Goal: Use online tool/utility

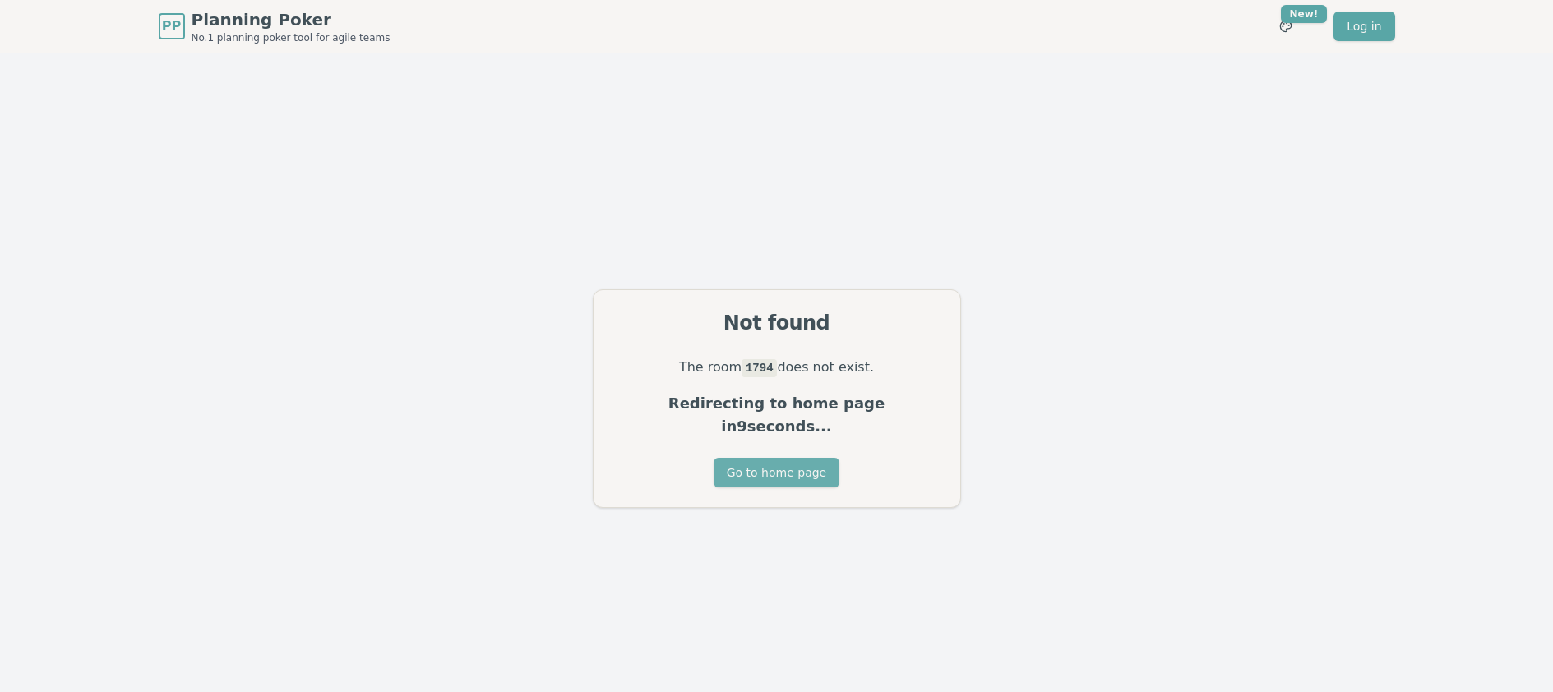
click at [768, 472] on button "Go to home page" at bounding box center [776, 473] width 126 height 30
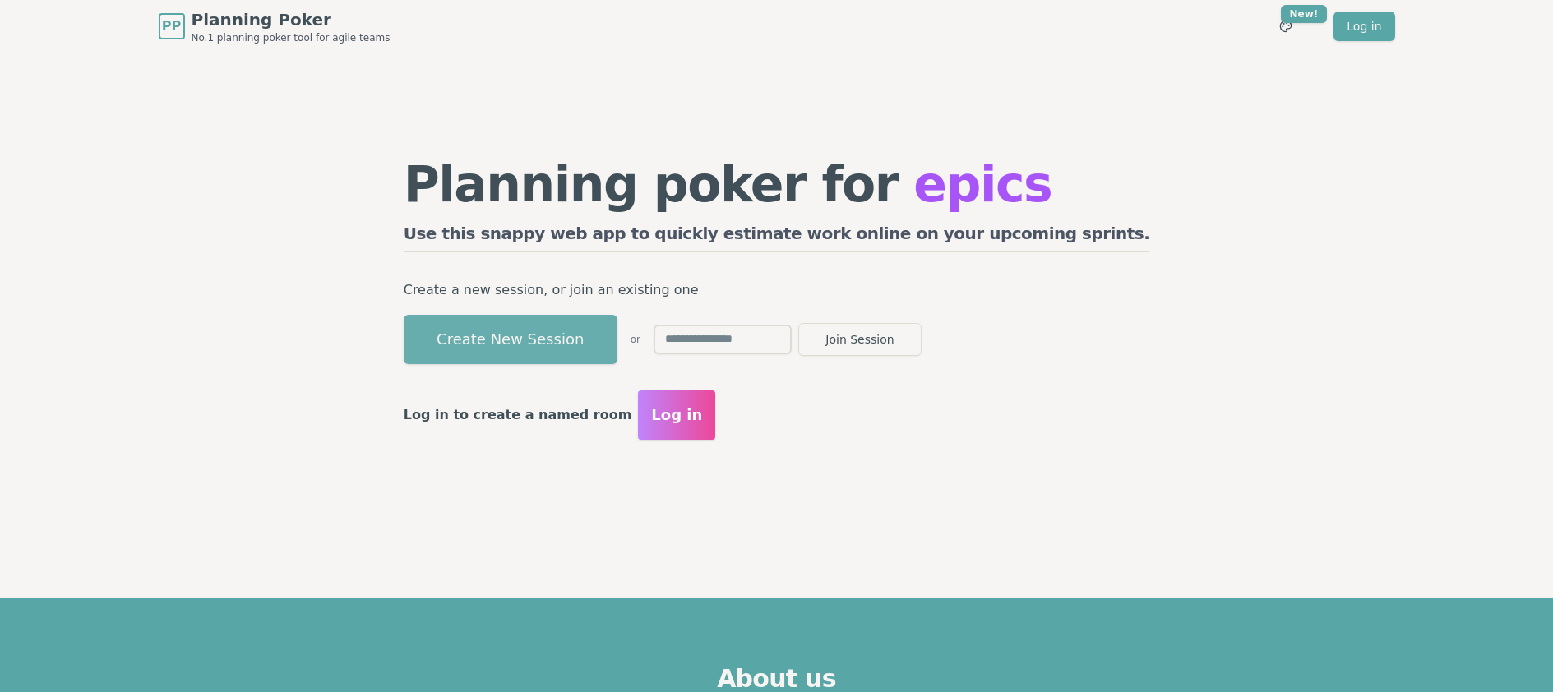
click at [617, 330] on button "Create New Session" at bounding box center [511, 339] width 214 height 49
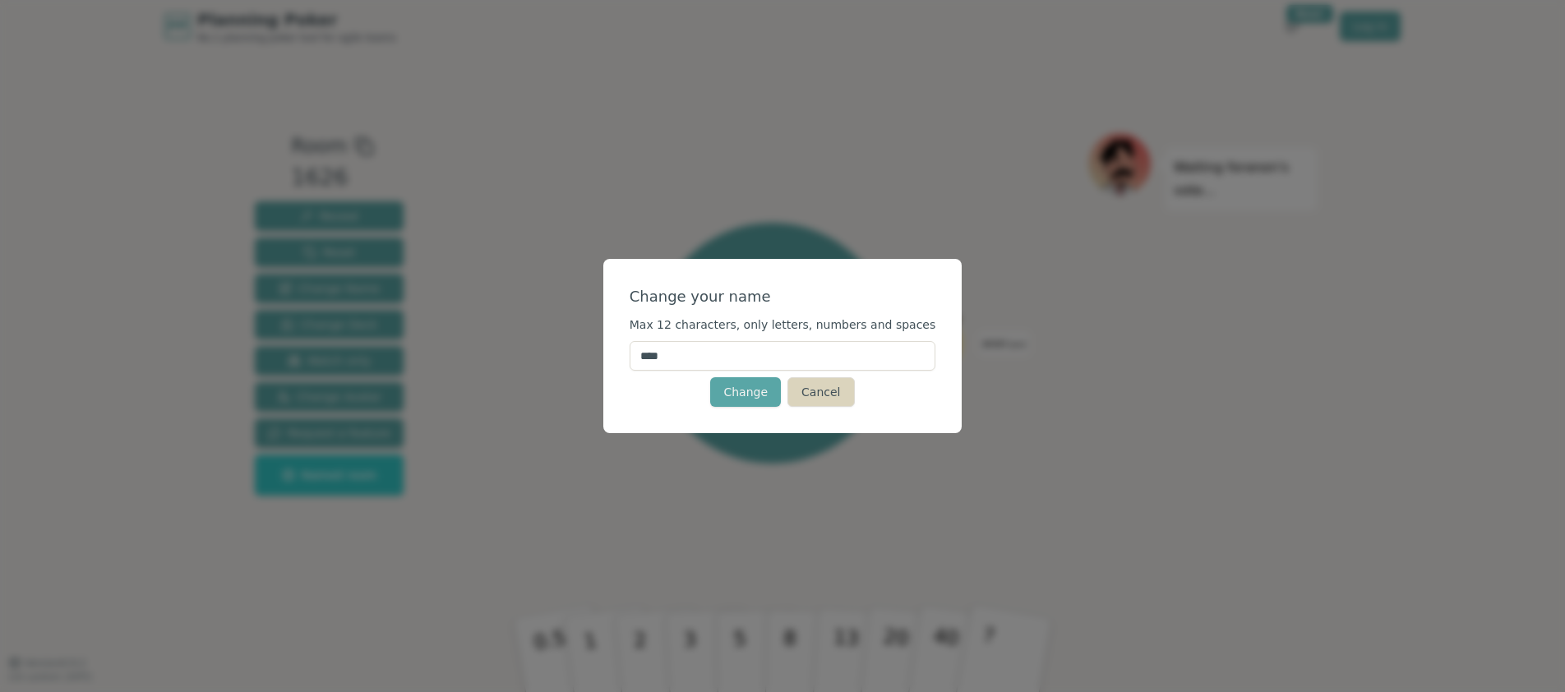
click at [813, 397] on button "Cancel" at bounding box center [820, 392] width 67 height 30
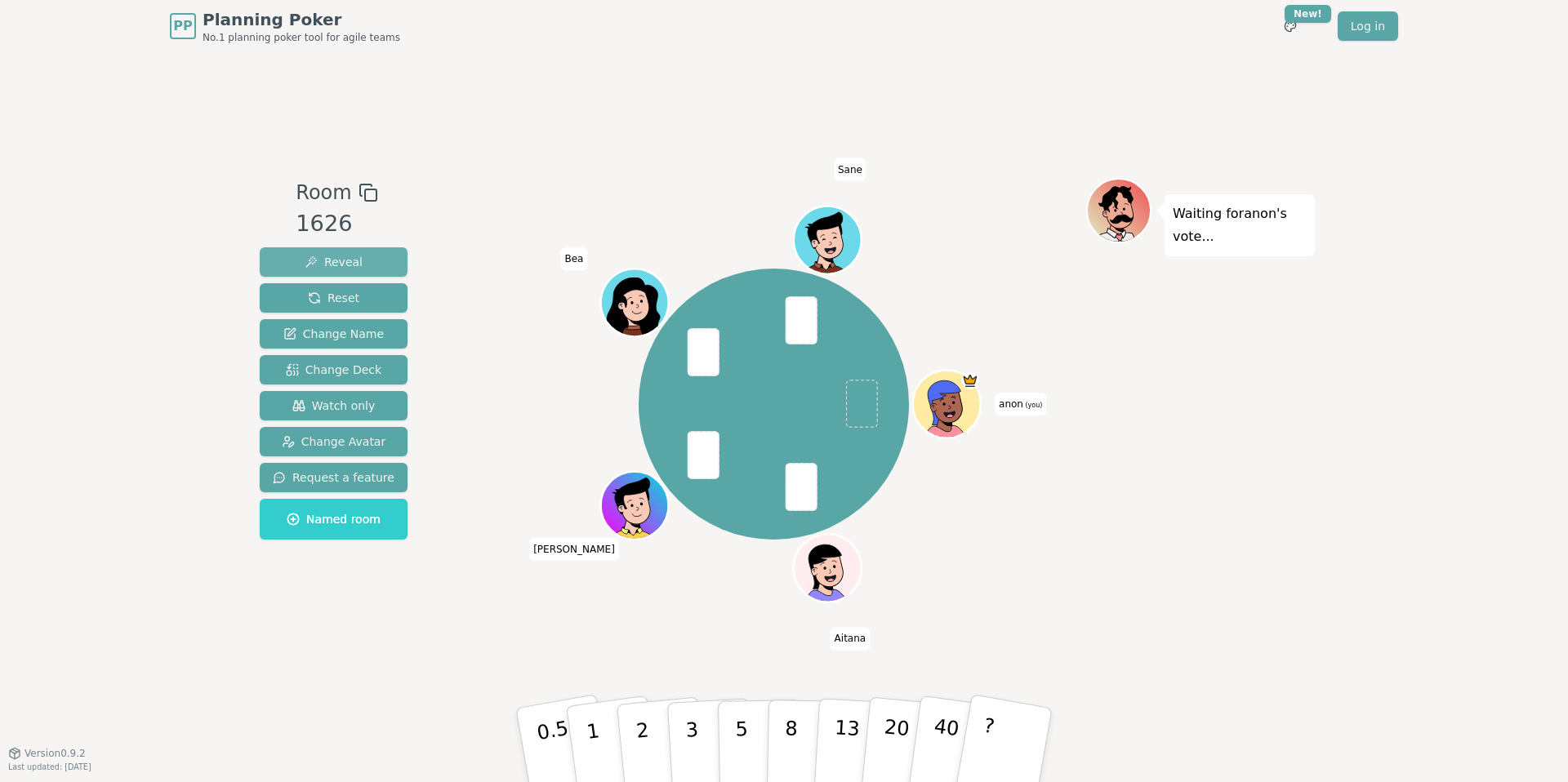
click at [332, 259] on span "Reveal" at bounding box center [334, 262] width 58 height 16
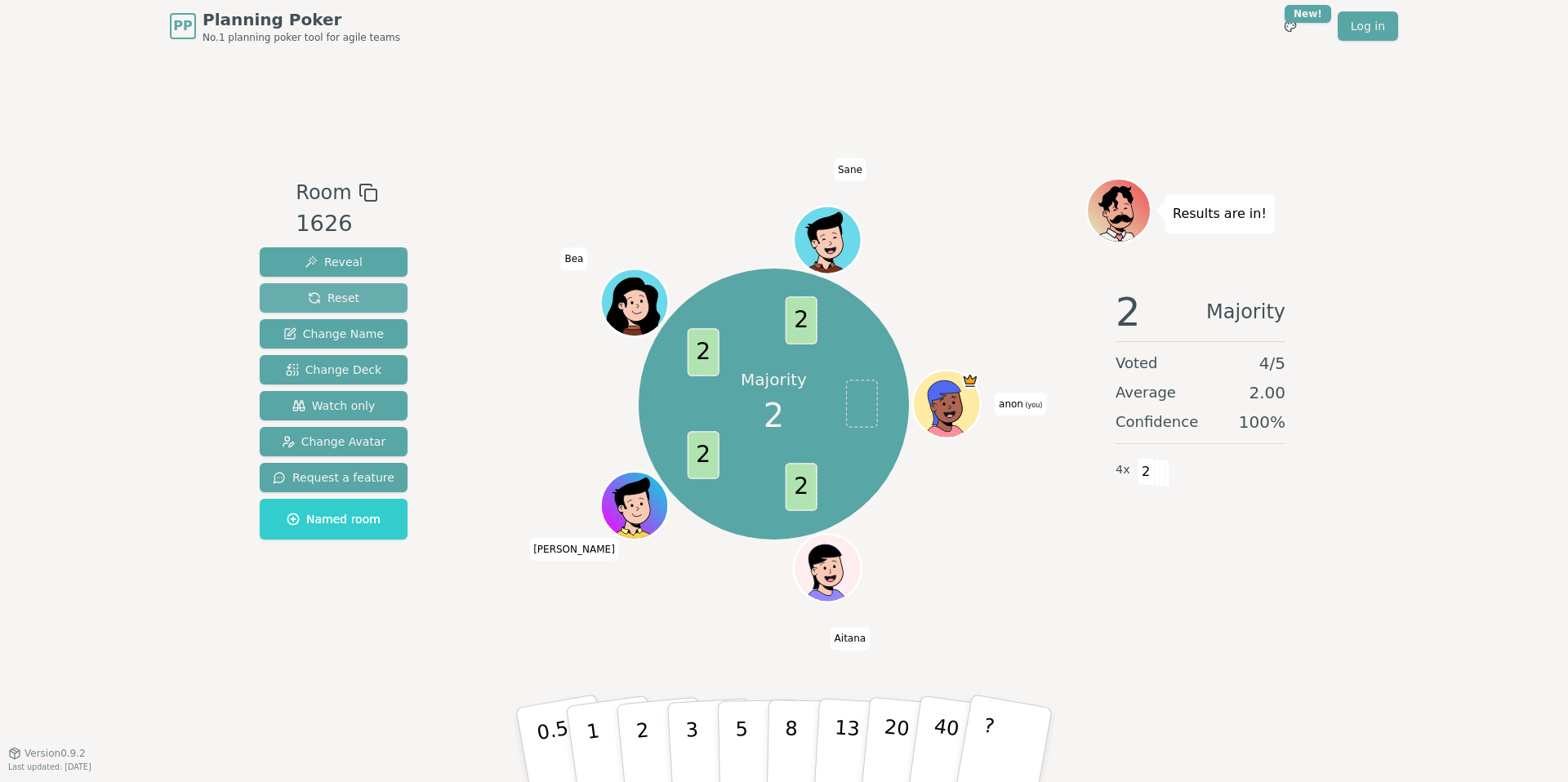
click at [383, 296] on button "Reset" at bounding box center [333, 298] width 148 height 30
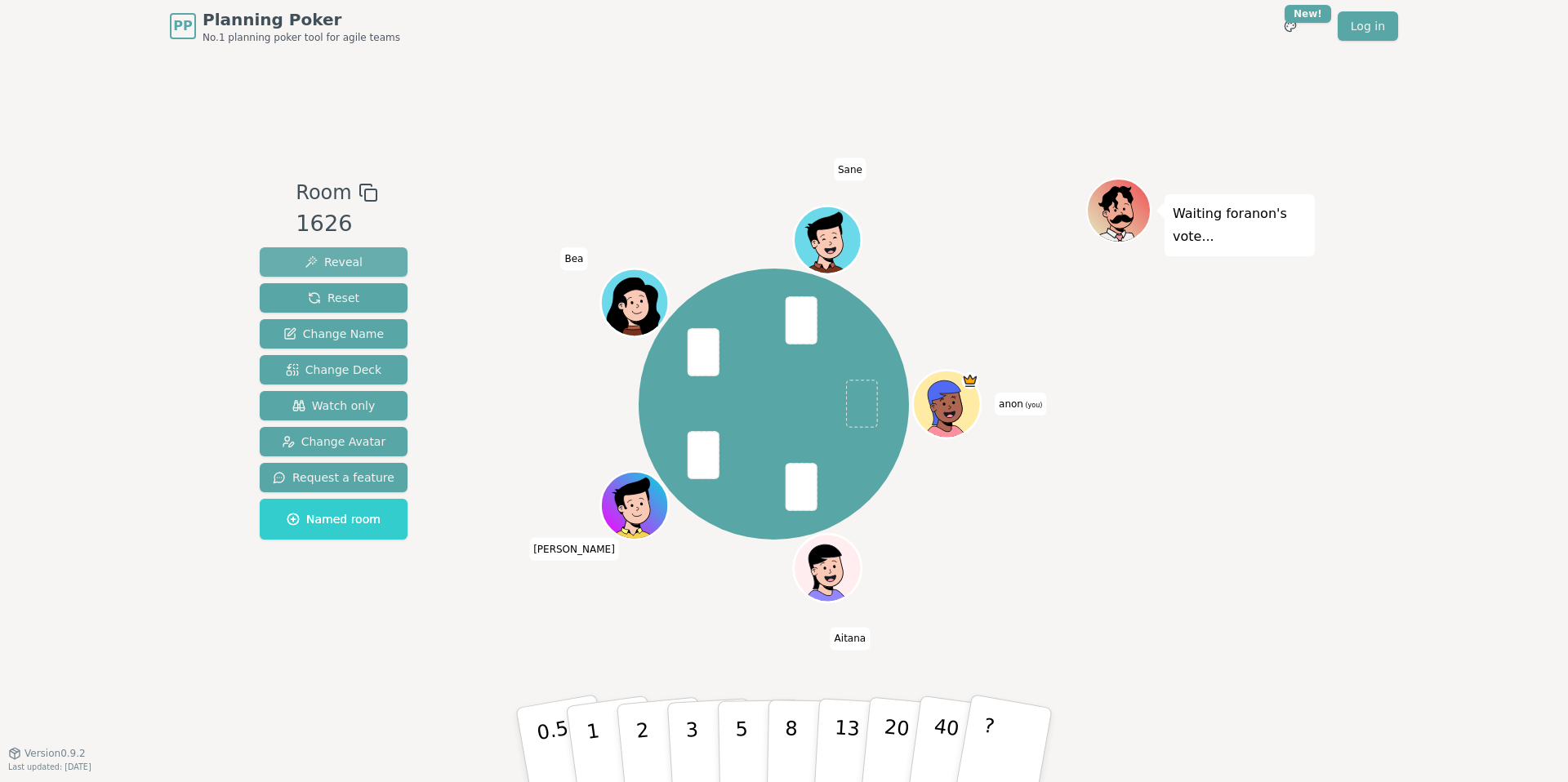
click at [353, 265] on span "Reveal" at bounding box center [334, 262] width 58 height 16
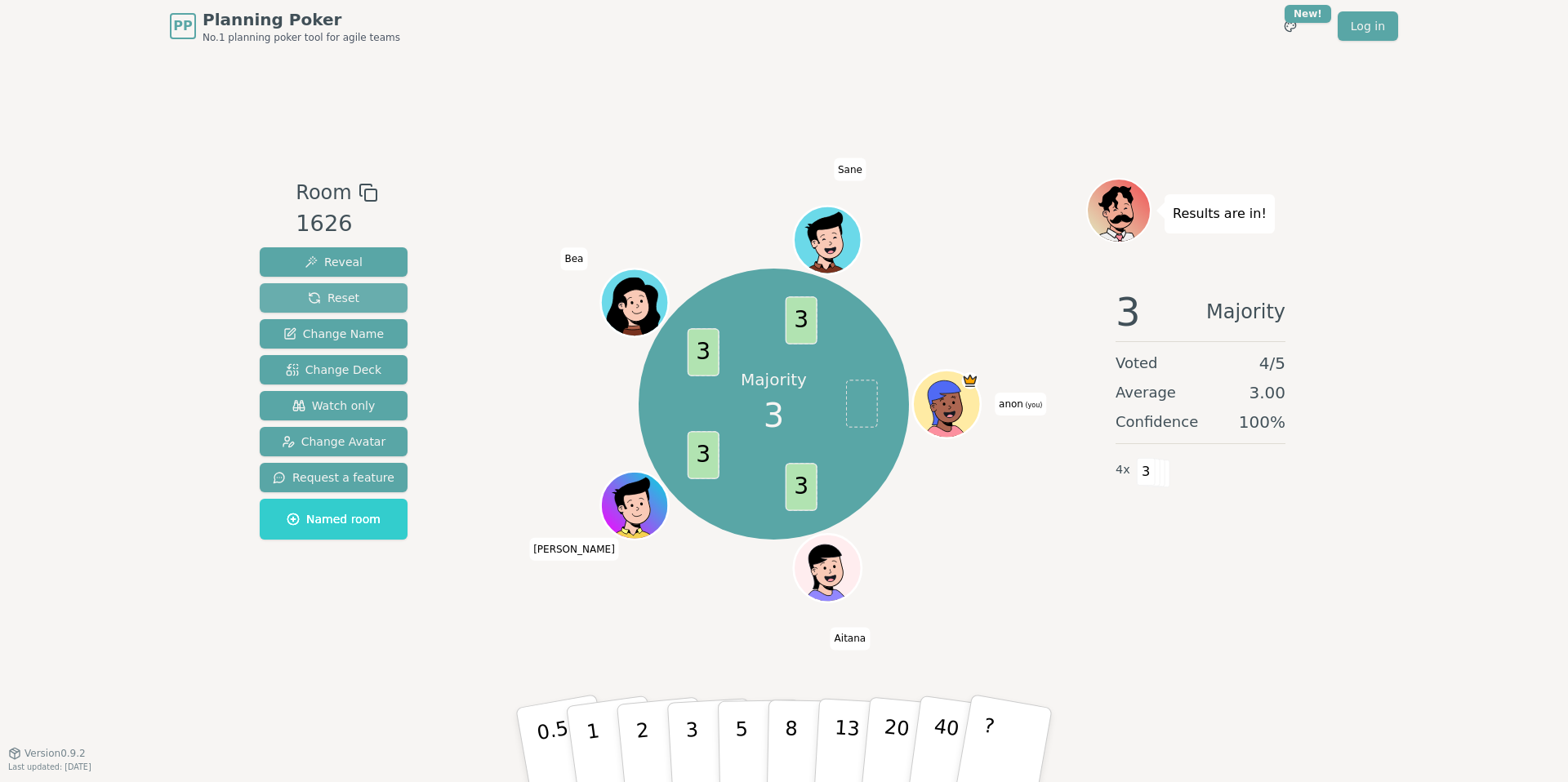
click at [331, 304] on span "Reset" at bounding box center [334, 298] width 52 height 16
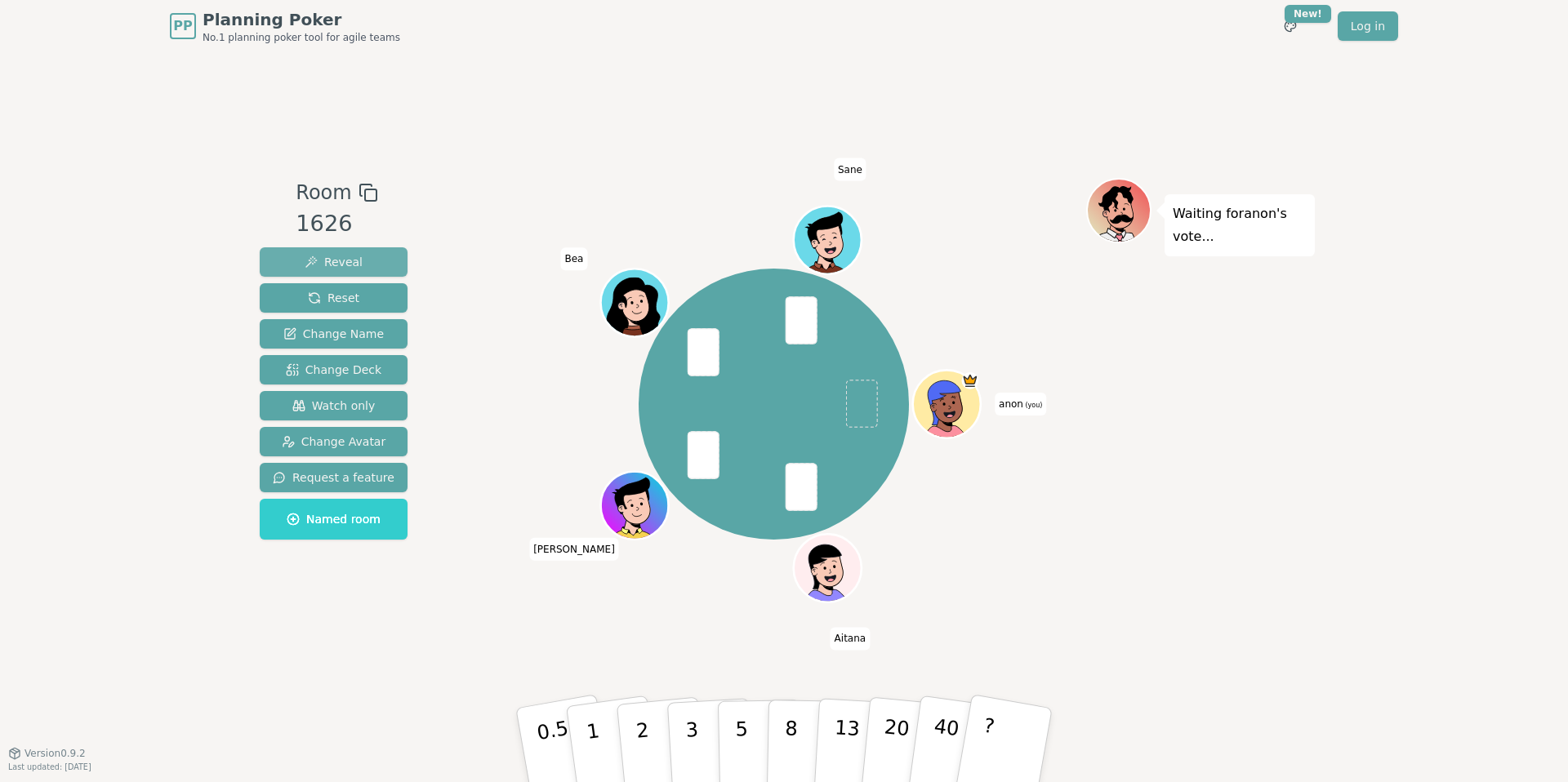
click at [323, 254] on span "Reveal" at bounding box center [334, 262] width 58 height 16
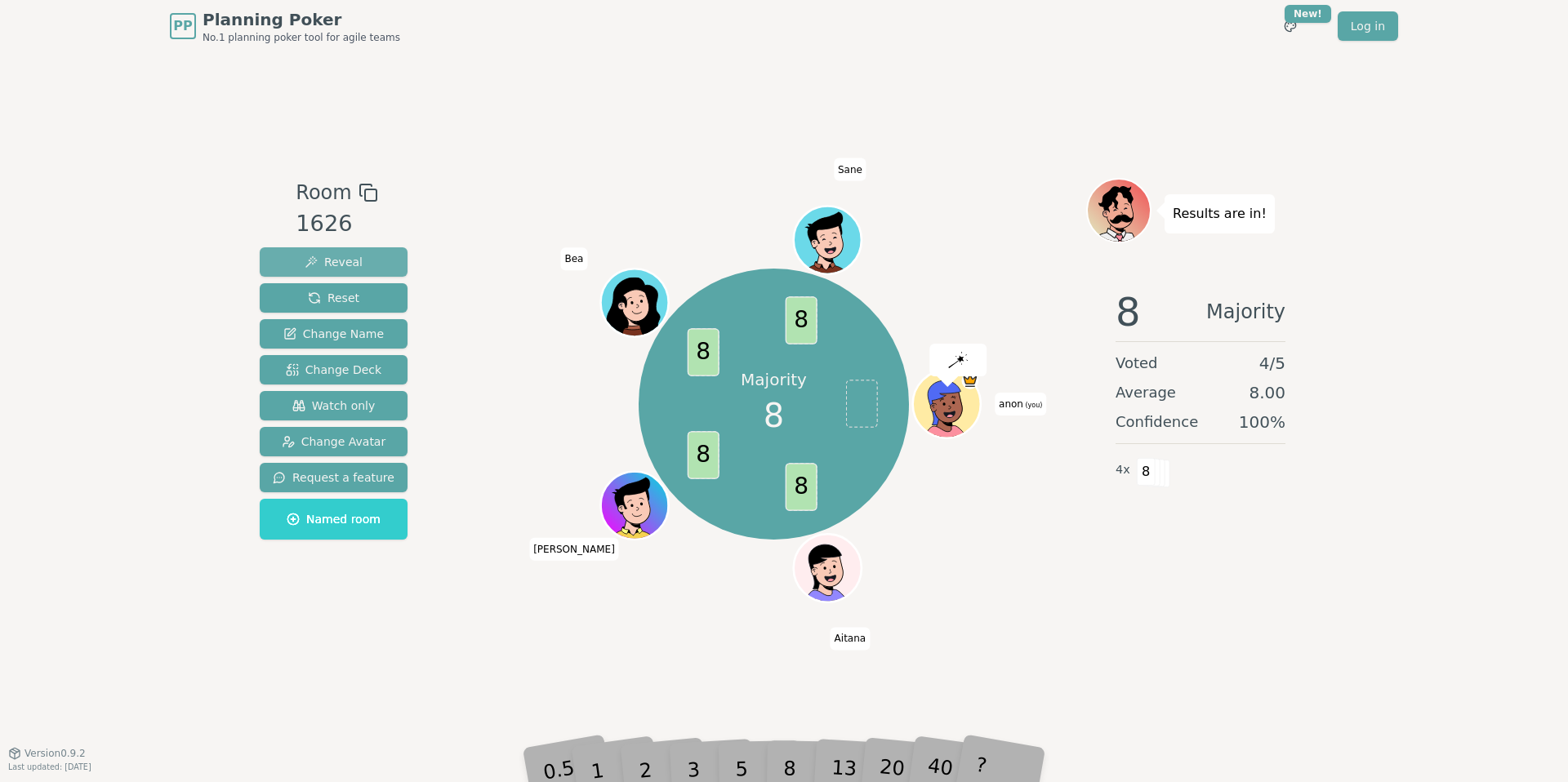
click at [323, 254] on span "Reveal" at bounding box center [334, 262] width 58 height 16
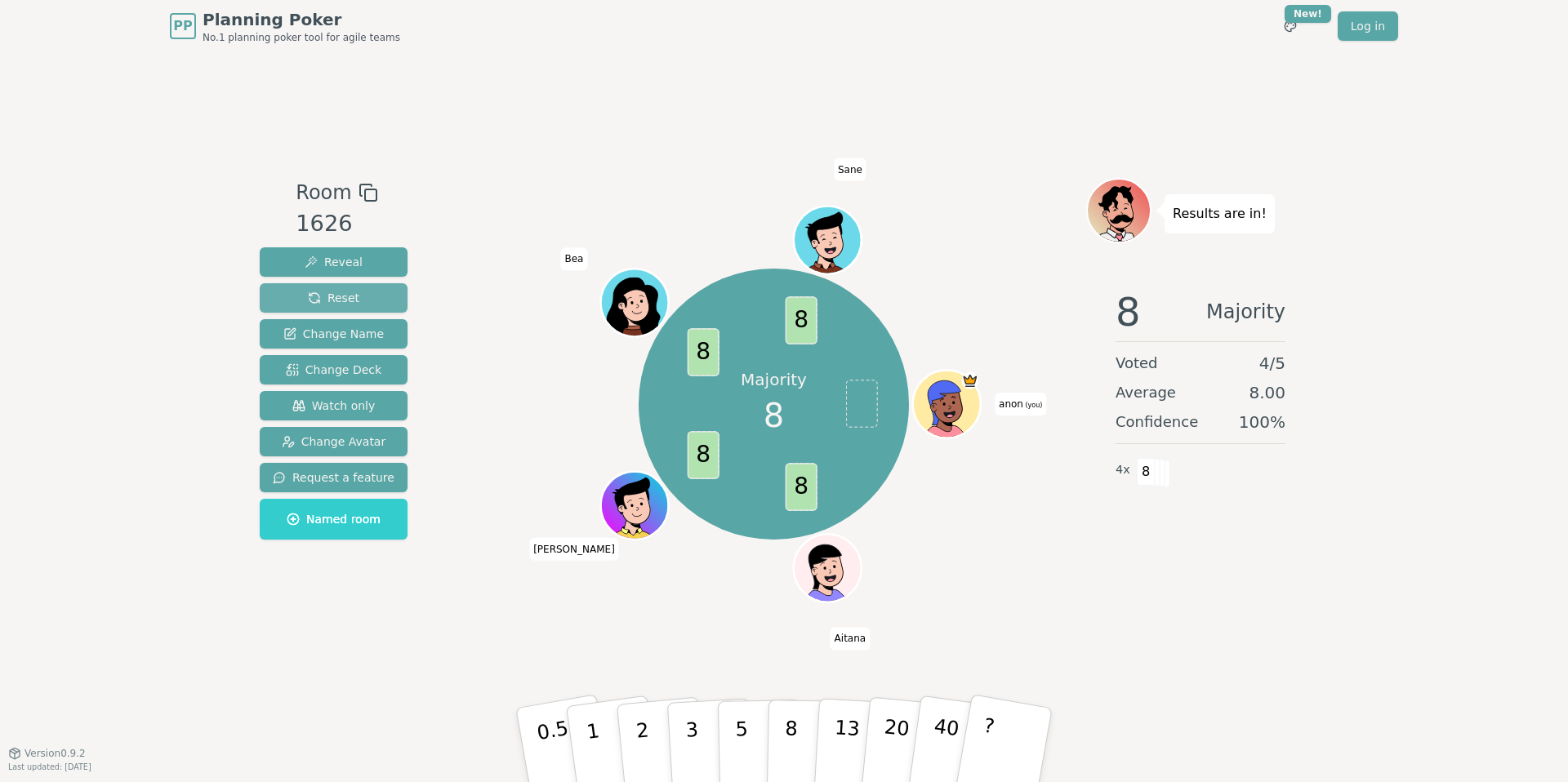
click at [333, 290] on span "Reset" at bounding box center [334, 298] width 52 height 16
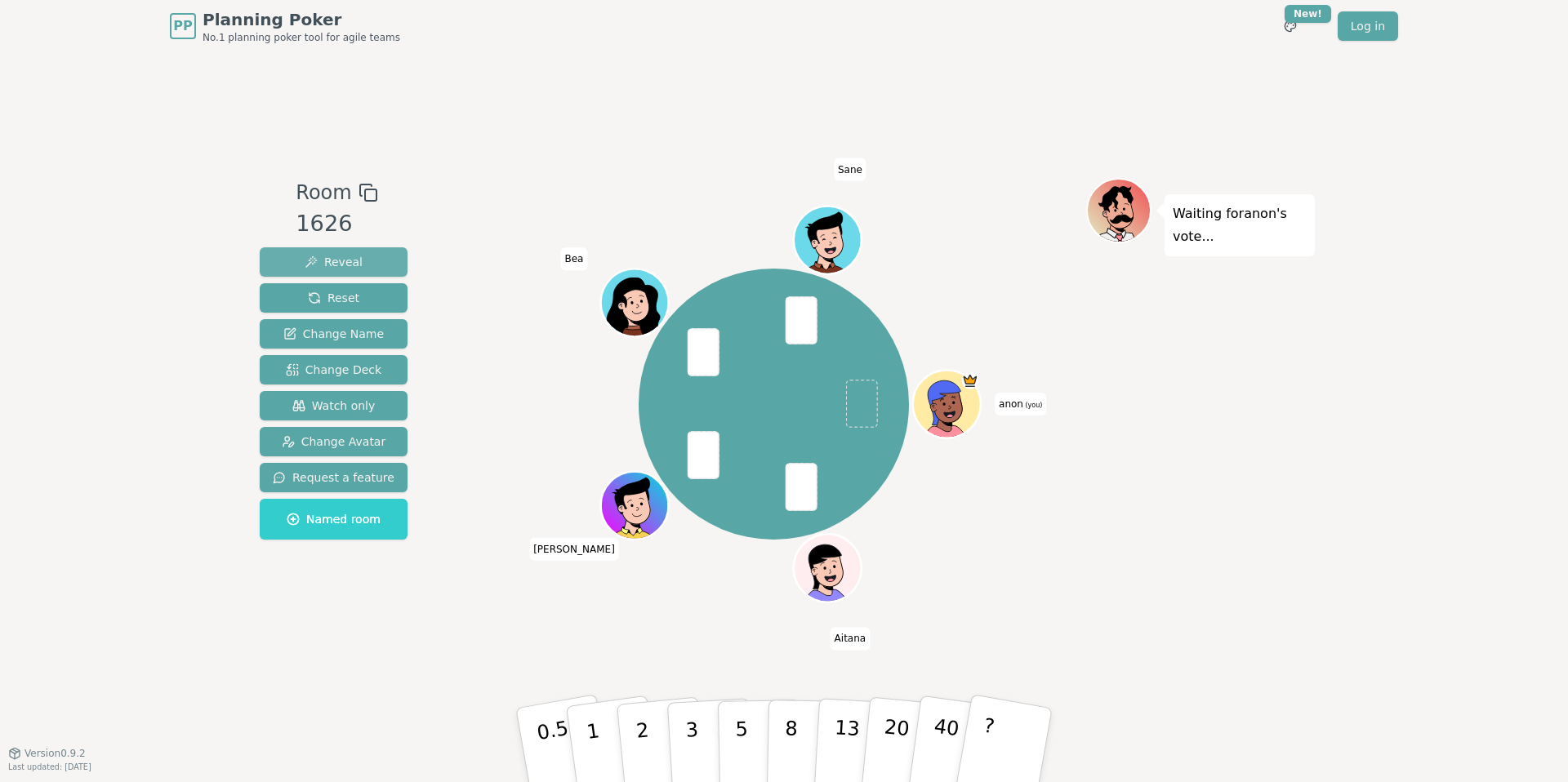
click at [384, 263] on button "Reveal" at bounding box center [333, 262] width 148 height 30
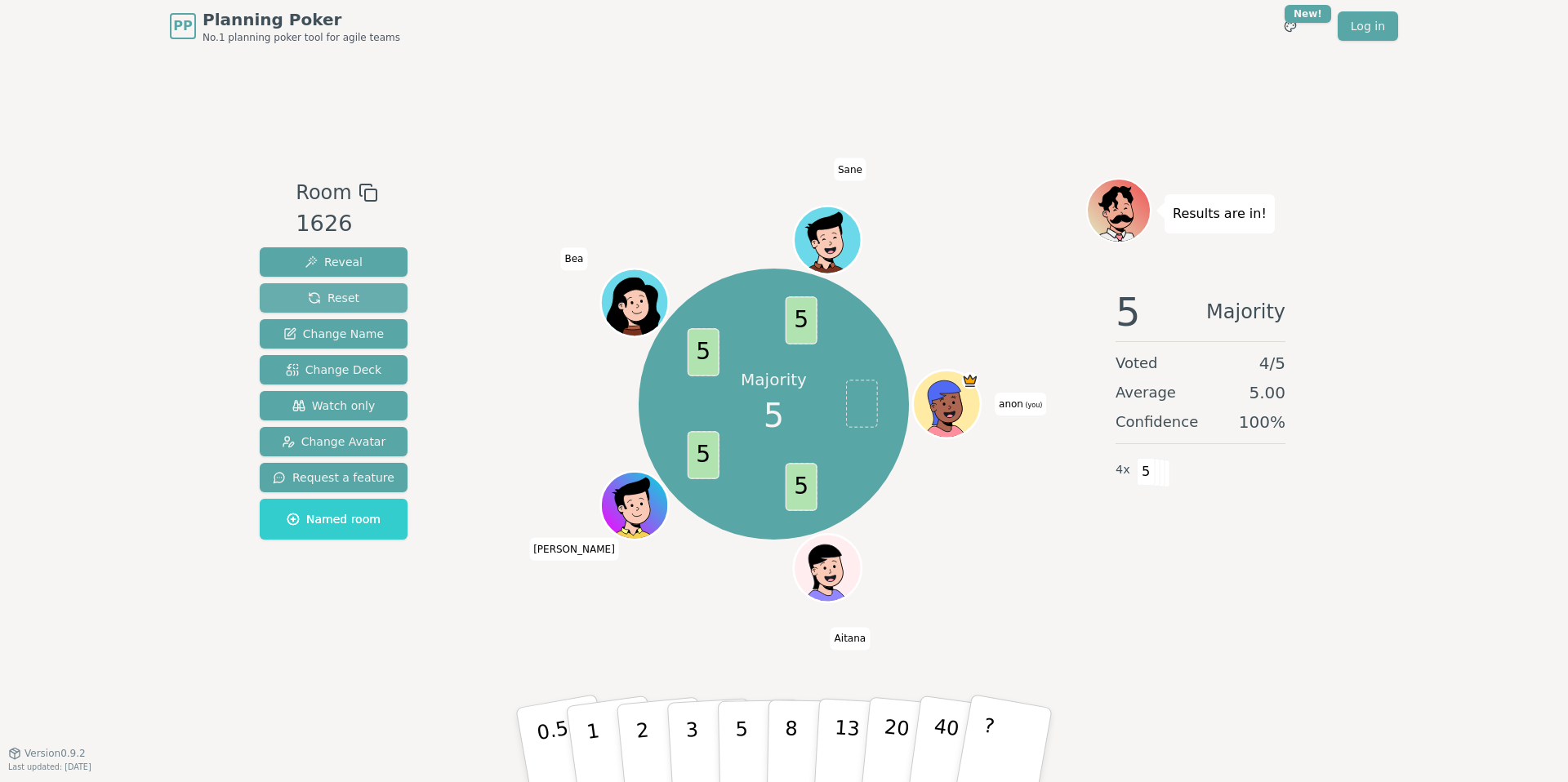
click at [333, 301] on span "Reset" at bounding box center [334, 298] width 52 height 16
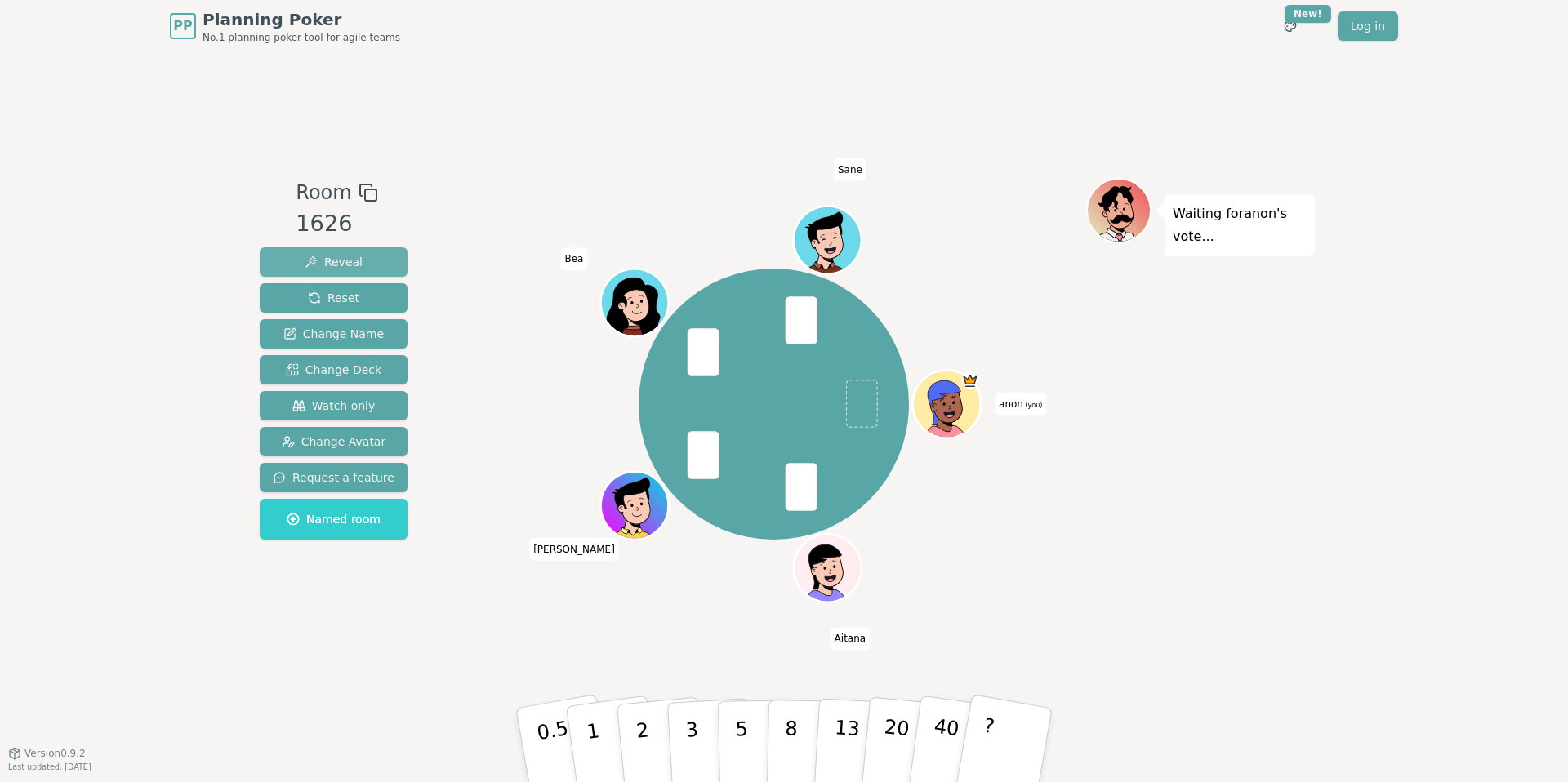
click at [349, 271] on button "Reveal" at bounding box center [333, 262] width 148 height 30
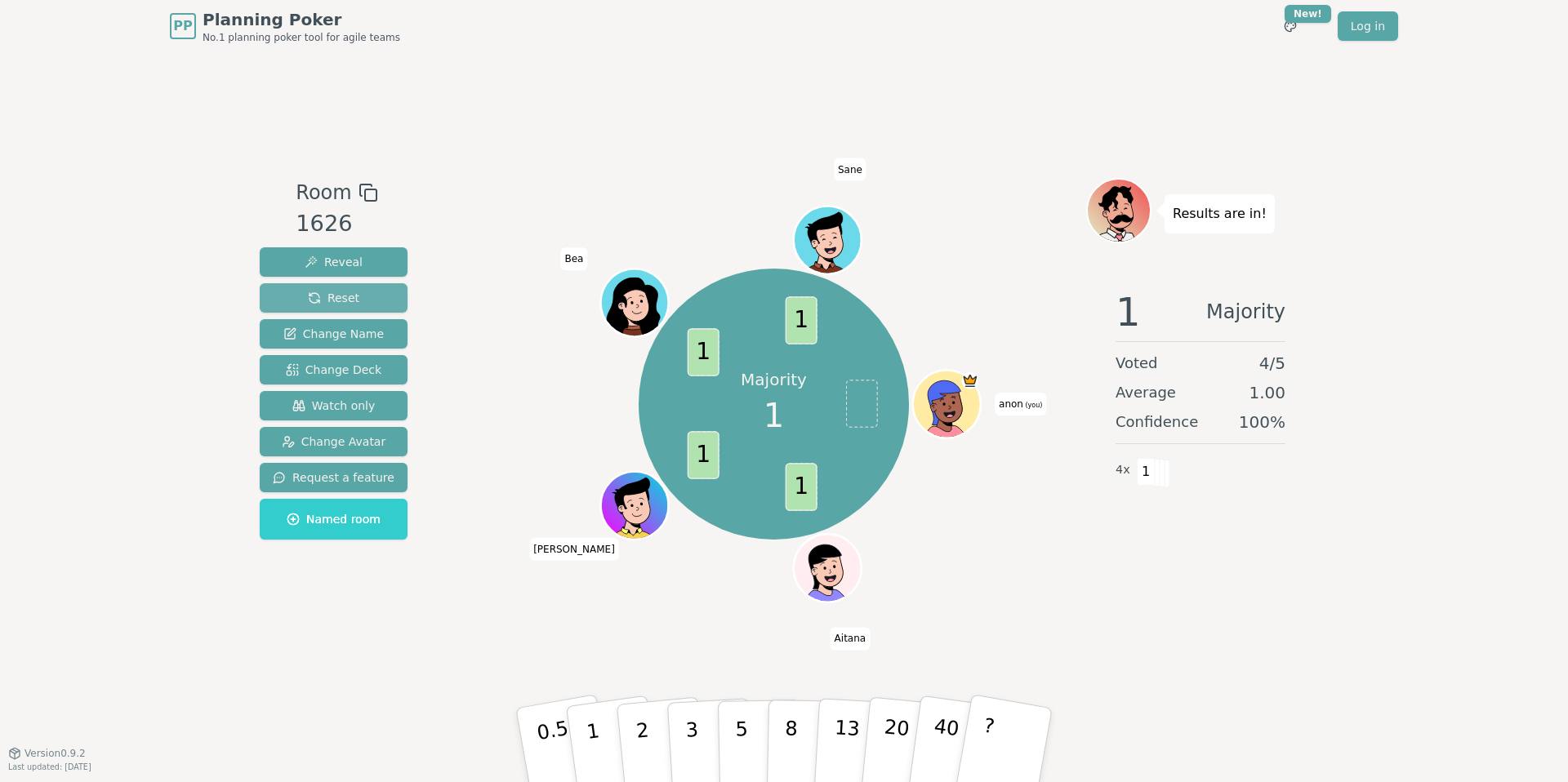
click at [359, 296] on button "Reset" at bounding box center [333, 298] width 148 height 30
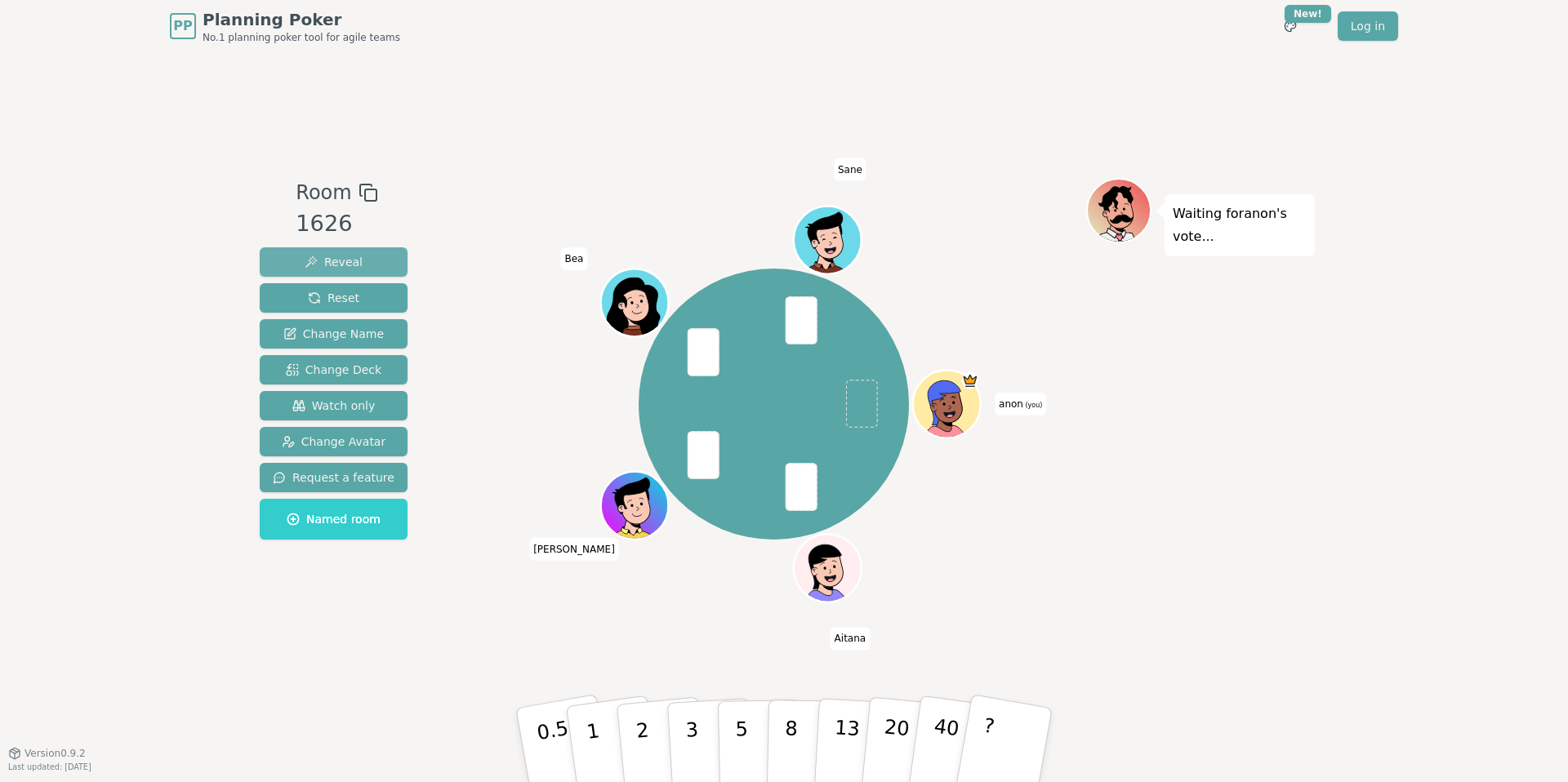
click at [330, 259] on span "Reveal" at bounding box center [334, 262] width 58 height 16
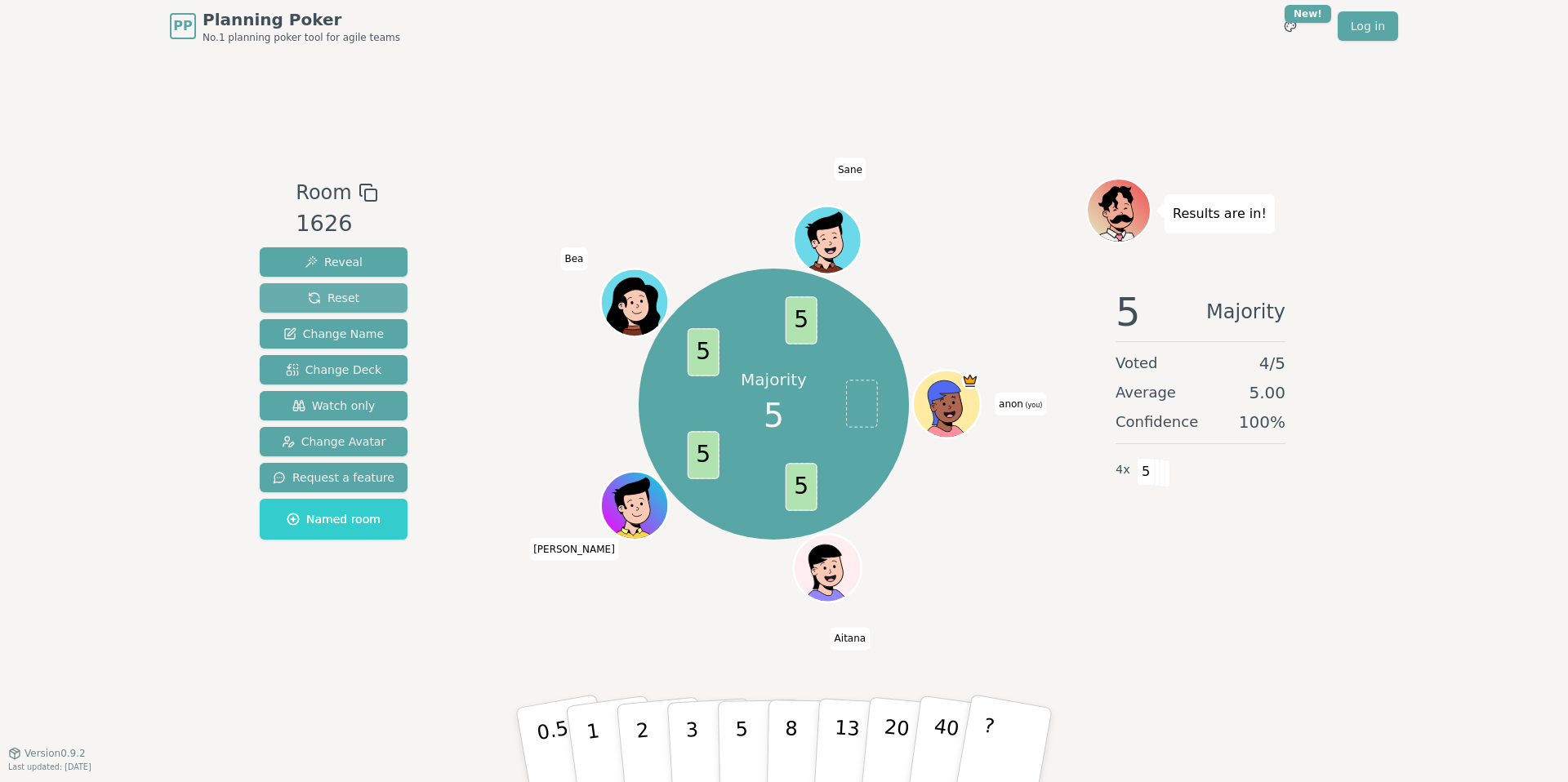
click at [390, 302] on button "Reset" at bounding box center [333, 298] width 148 height 30
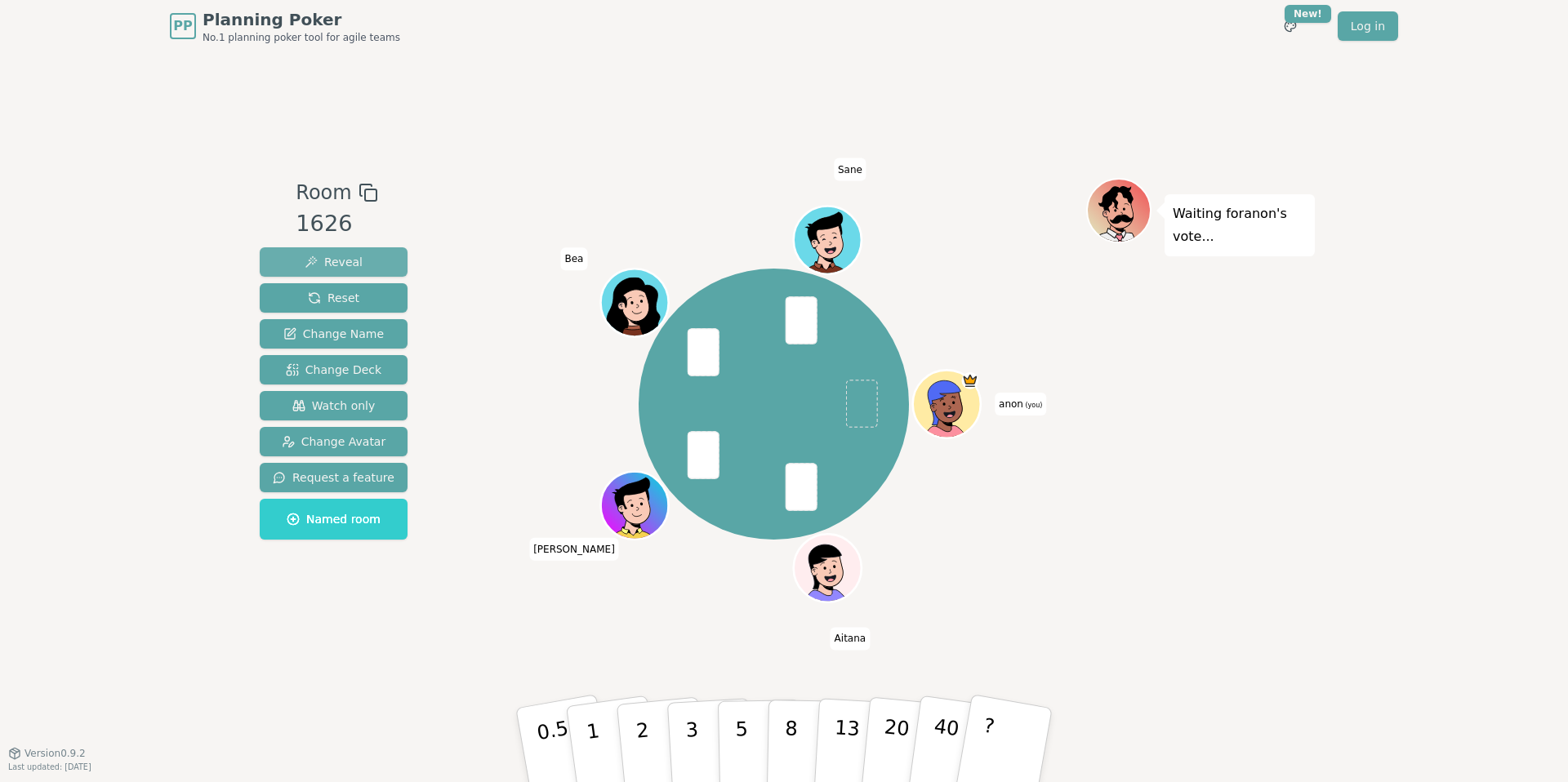
click at [346, 260] on span "Reveal" at bounding box center [334, 262] width 58 height 16
